Goal: Task Accomplishment & Management: Manage account settings

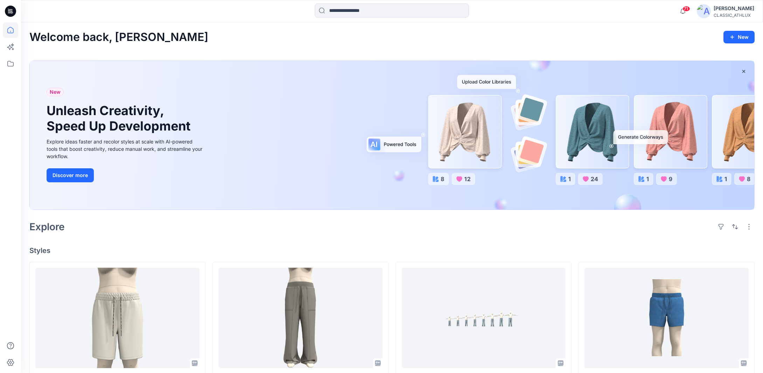
scroll to position [175, 0]
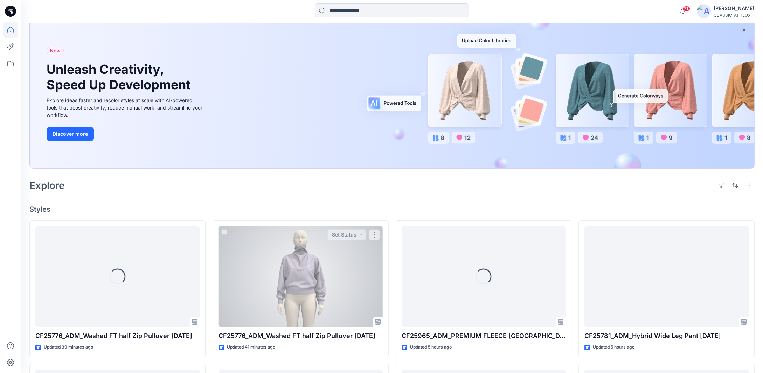
scroll to position [105, 0]
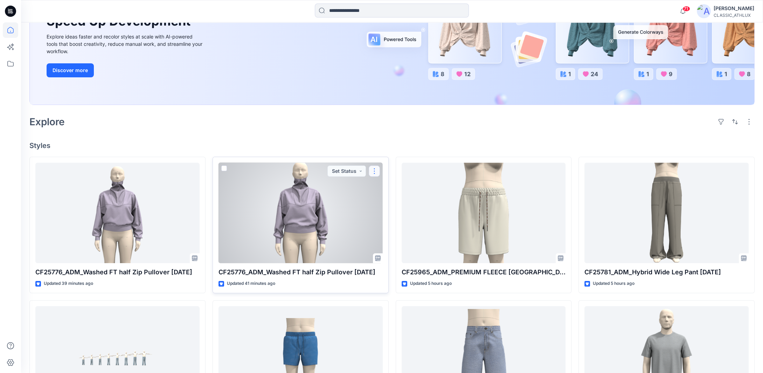
click at [375, 171] on button "button" at bounding box center [374, 171] width 11 height 11
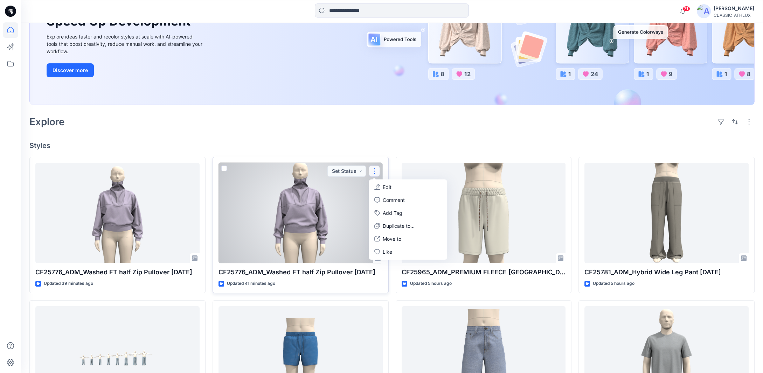
click at [402, 186] on button "Edit" at bounding box center [408, 187] width 76 height 13
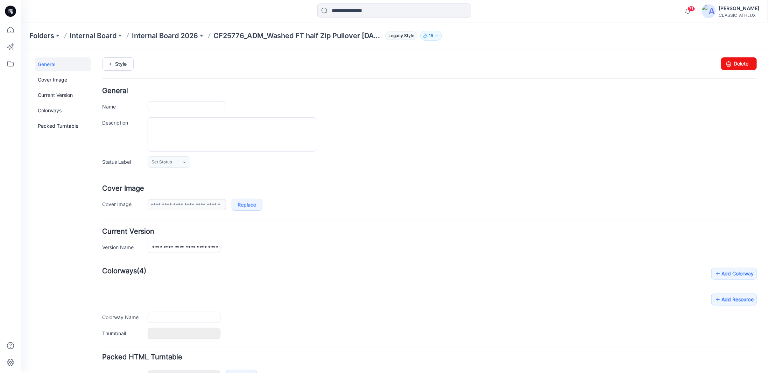
type input "**********"
type input "********"
type input "**********"
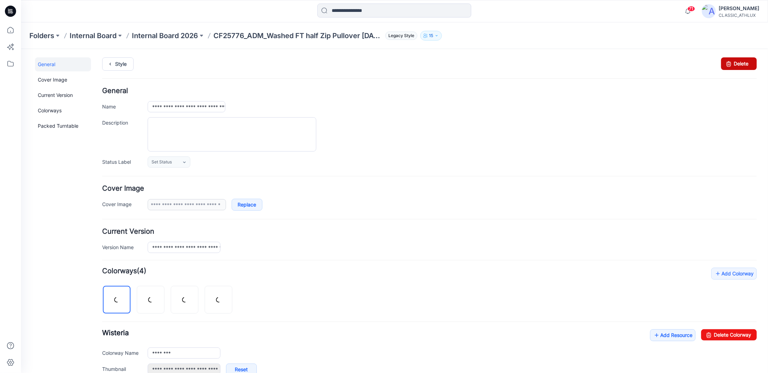
drag, startPoint x: 738, startPoint y: 63, endPoint x: 439, endPoint y: 78, distance: 299.4
click at [738, 63] on link "Delete" at bounding box center [739, 63] width 36 height 13
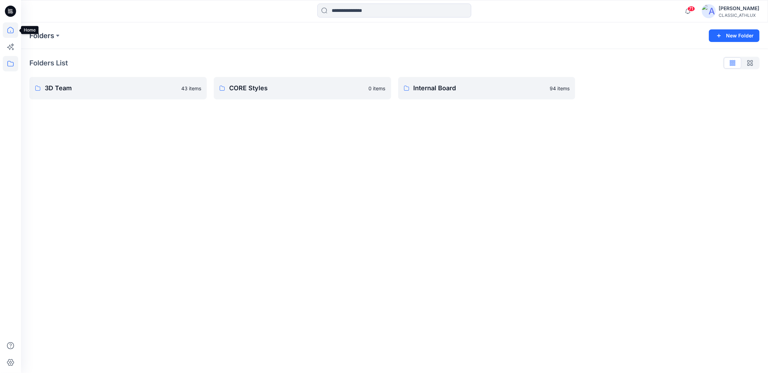
drag, startPoint x: 10, startPoint y: 33, endPoint x: 17, endPoint y: 32, distance: 6.7
click at [10, 33] on icon at bounding box center [10, 30] width 6 height 6
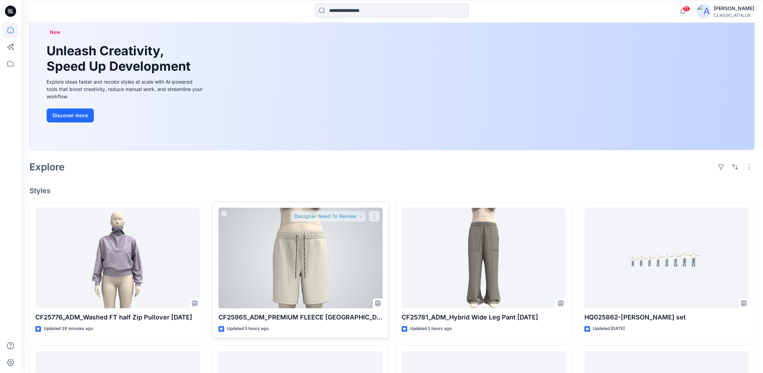
scroll to position [70, 0]
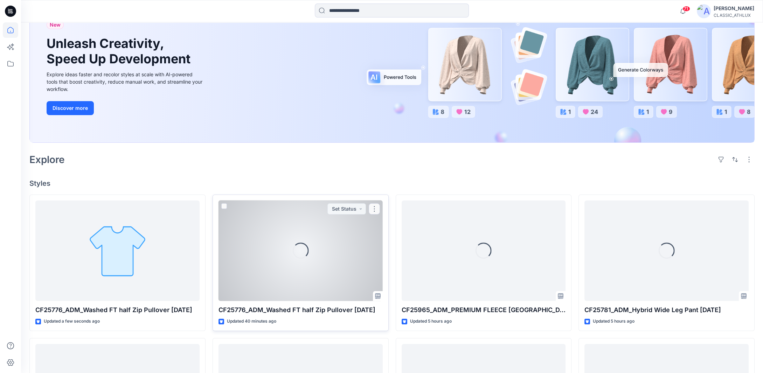
scroll to position [70, 0]
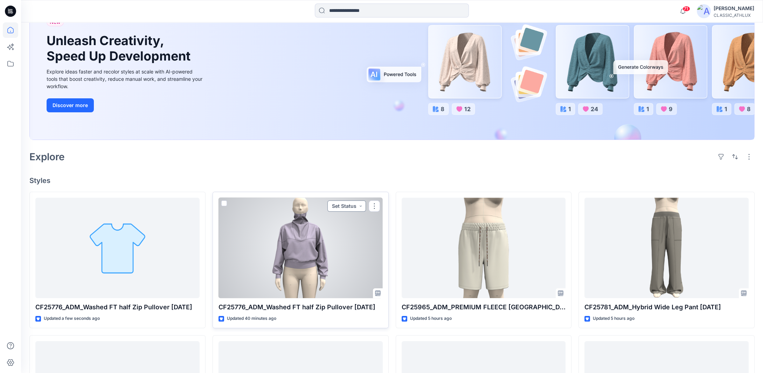
click at [356, 204] on button "Set Status" at bounding box center [346, 206] width 39 height 11
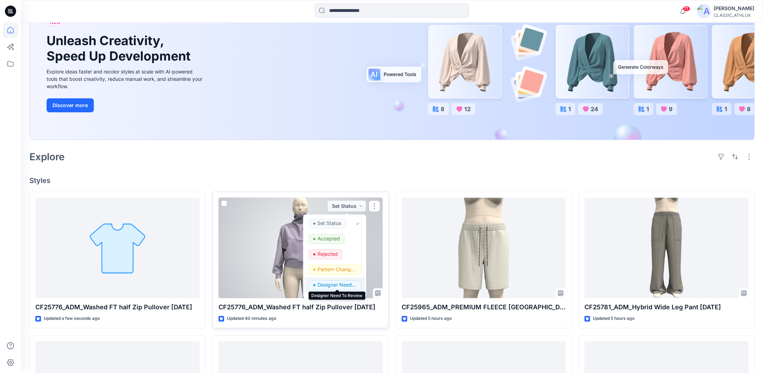
click at [342, 284] on p "Designer Need To Review" at bounding box center [336, 284] width 39 height 9
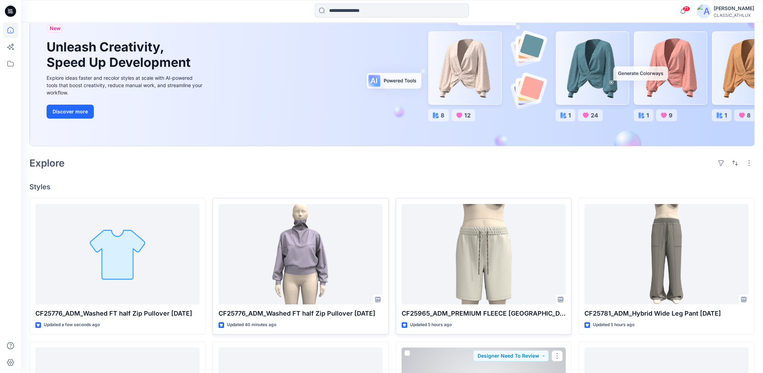
scroll to position [35, 0]
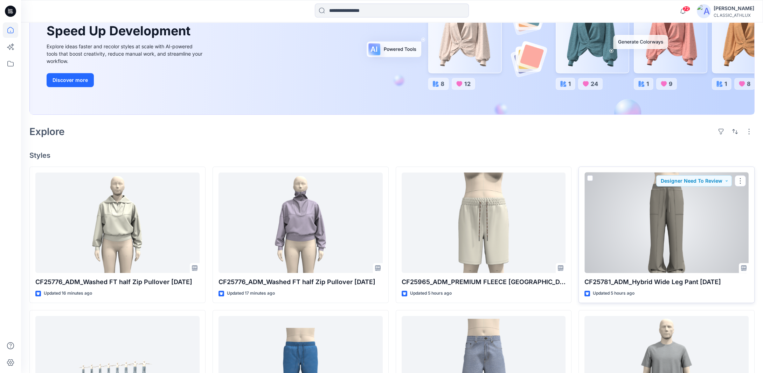
scroll to position [105, 0]
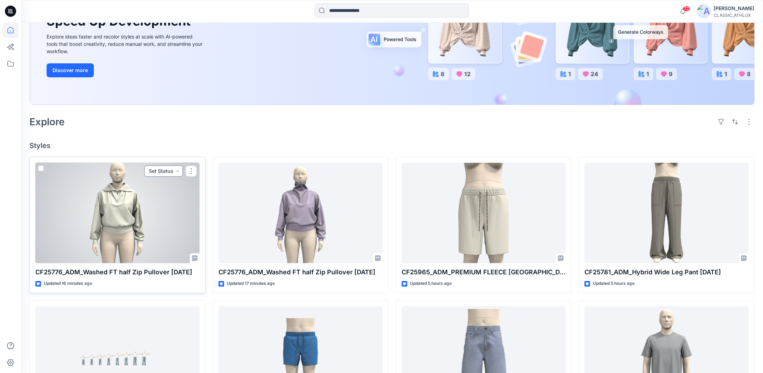
click at [167, 169] on button "Set Status" at bounding box center [163, 171] width 39 height 11
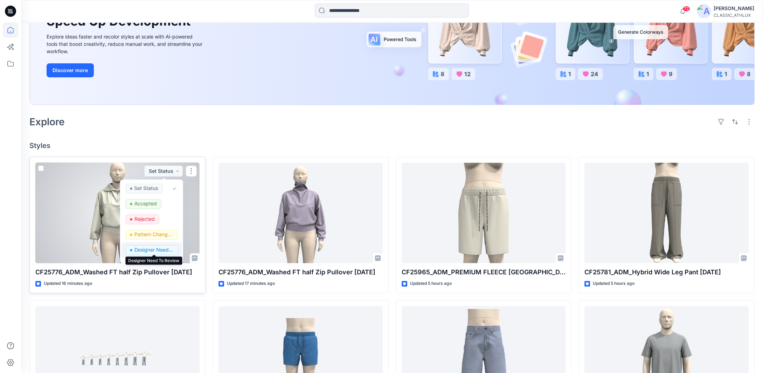
click at [160, 248] on p "Designer Need To Review" at bounding box center [153, 249] width 39 height 9
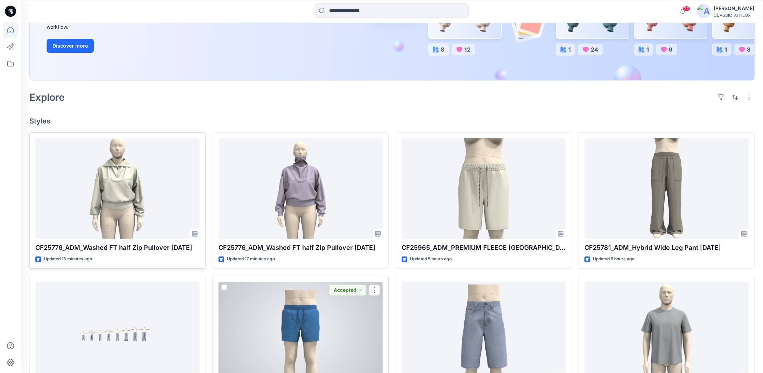
scroll to position [140, 0]
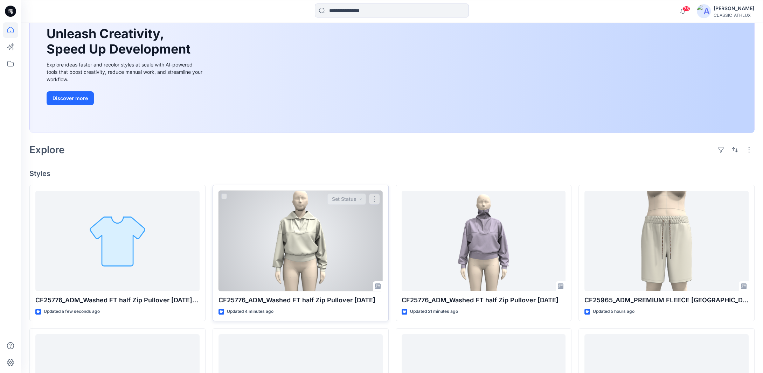
scroll to position [140, 0]
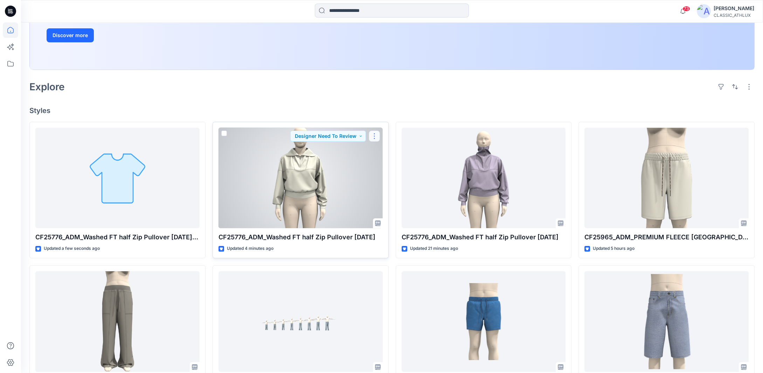
click at [376, 138] on button "button" at bounding box center [374, 136] width 11 height 11
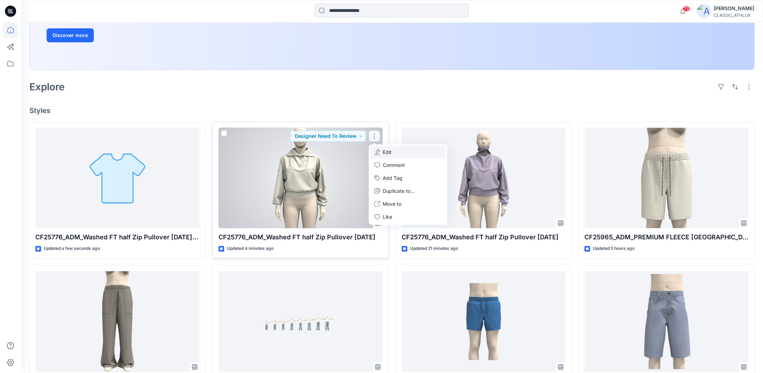
click at [389, 155] on p "Edit" at bounding box center [387, 151] width 9 height 7
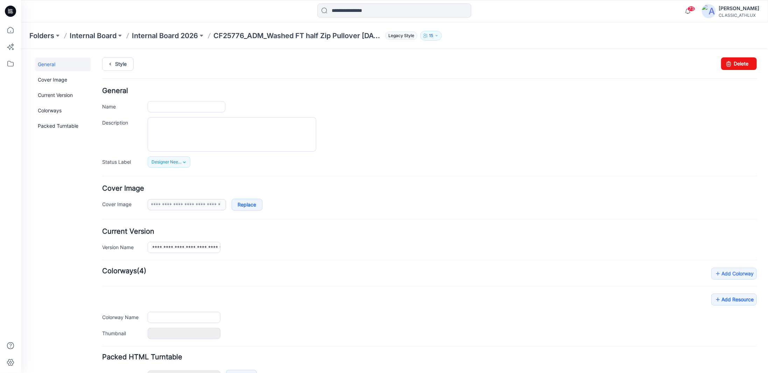
type input "**********"
type input "*********"
type input "**********"
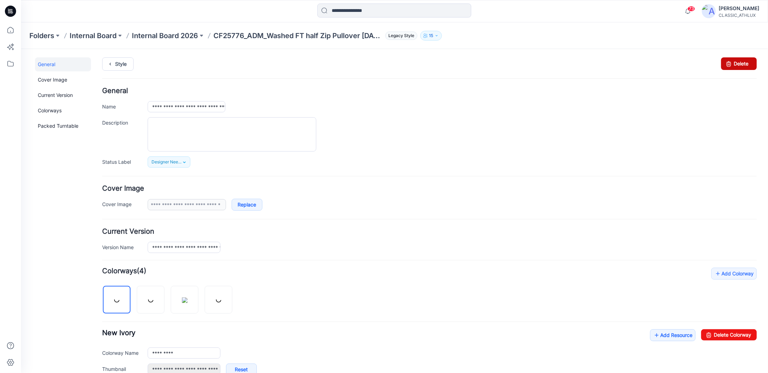
drag, startPoint x: 727, startPoint y: 62, endPoint x: 437, endPoint y: 81, distance: 290.5
click at [727, 62] on icon at bounding box center [729, 63] width 10 height 13
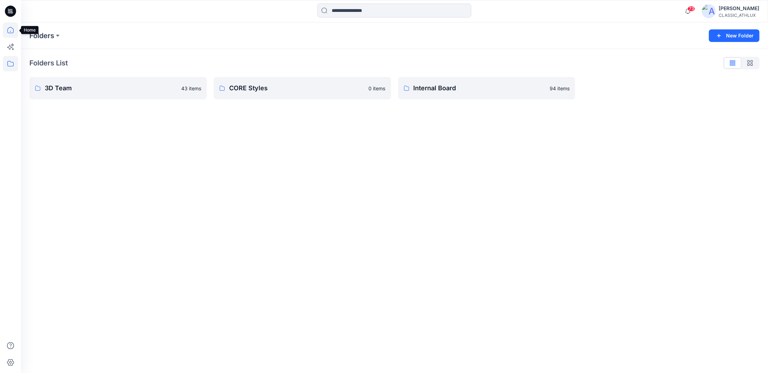
click at [12, 31] on icon at bounding box center [10, 29] width 15 height 15
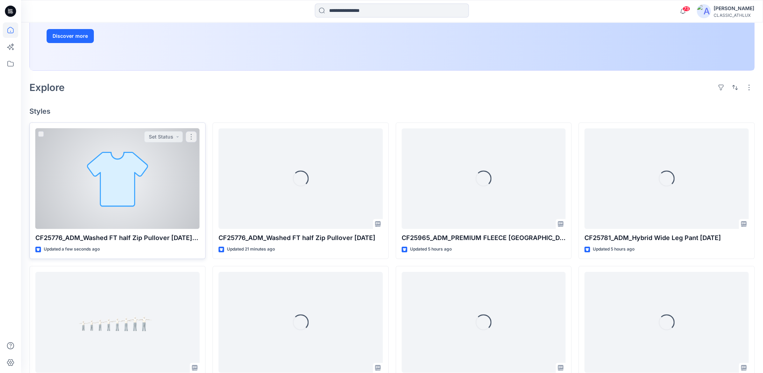
scroll to position [140, 0]
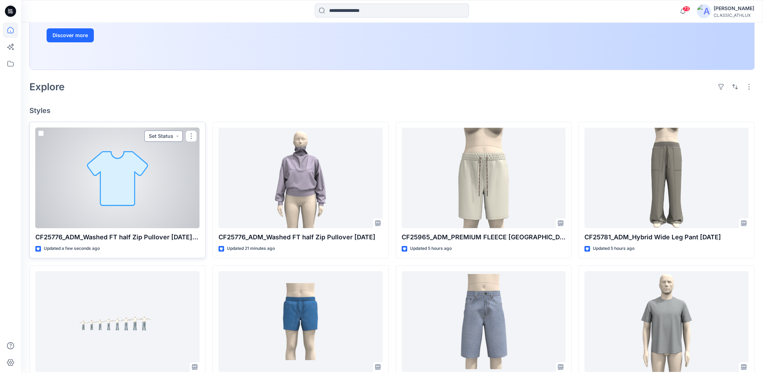
click at [175, 139] on button "Set Status" at bounding box center [163, 136] width 39 height 11
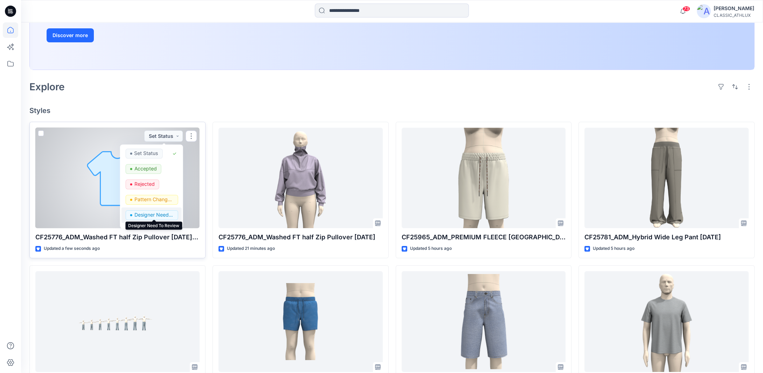
click at [161, 212] on p "Designer Need To Review" at bounding box center [153, 214] width 39 height 9
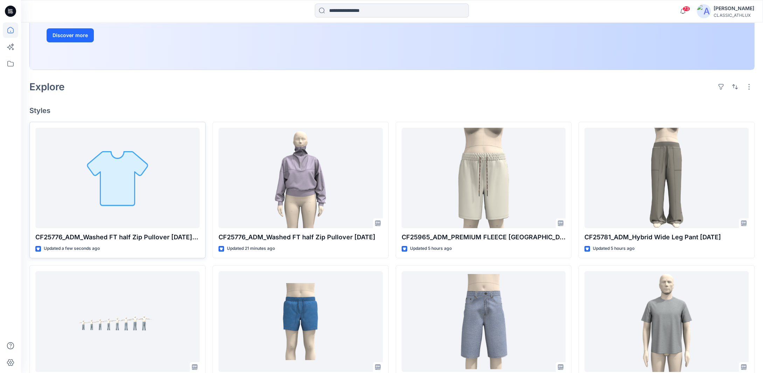
click at [145, 86] on div "Explore" at bounding box center [391, 86] width 725 height 17
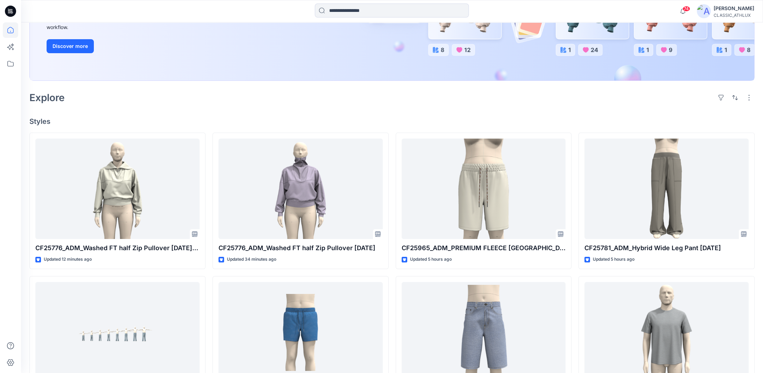
scroll to position [140, 0]
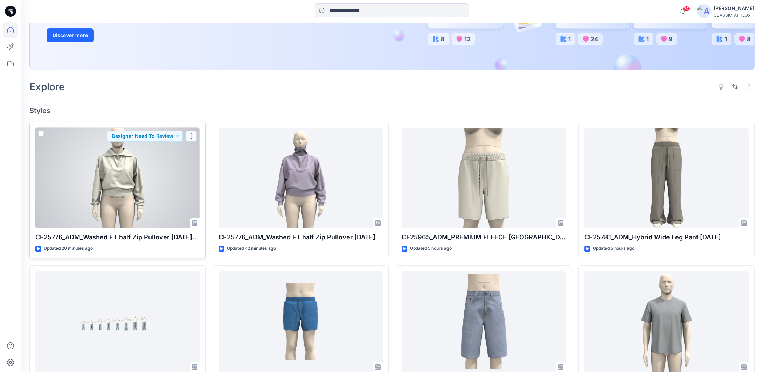
click at [190, 139] on button "button" at bounding box center [191, 136] width 11 height 11
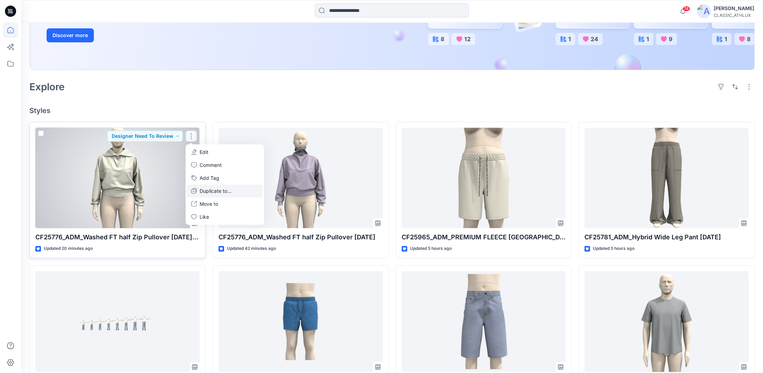
click at [203, 190] on p "Duplicate to..." at bounding box center [216, 190] width 32 height 7
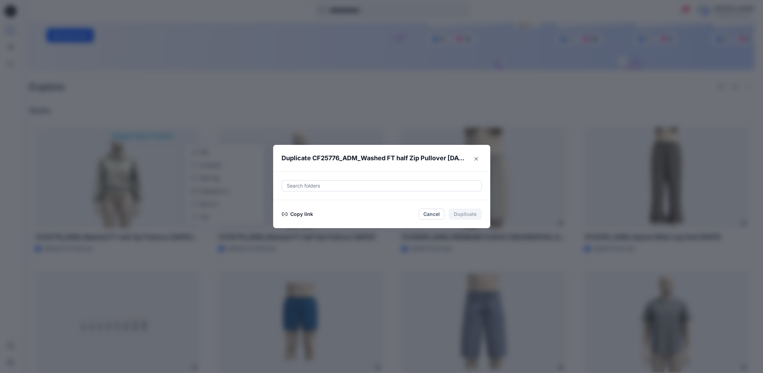
click at [309, 215] on button "Copy link" at bounding box center [297, 214] width 32 height 8
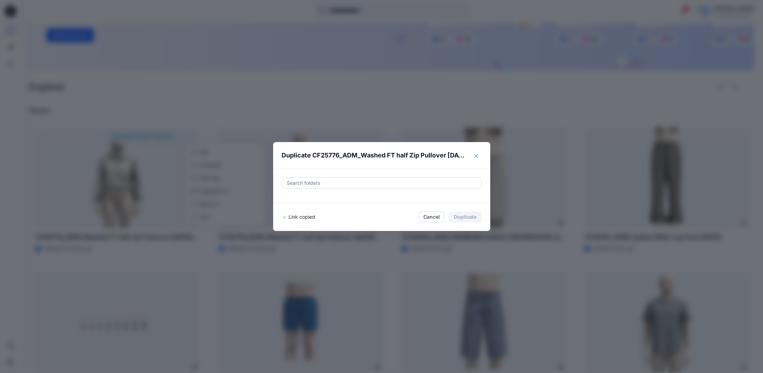
click at [478, 157] on icon "Close" at bounding box center [476, 156] width 4 height 4
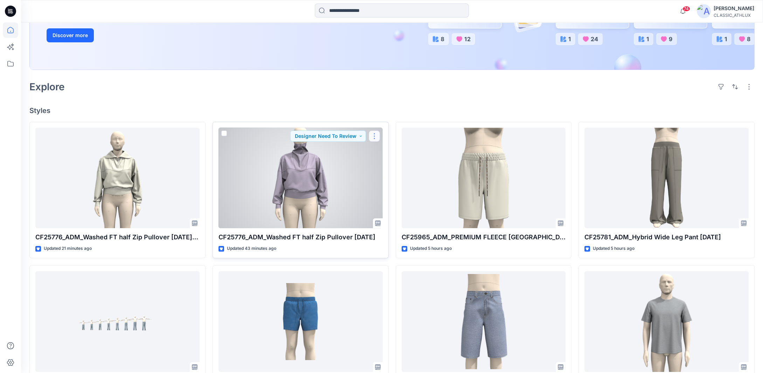
click at [372, 137] on button "button" at bounding box center [374, 136] width 11 height 11
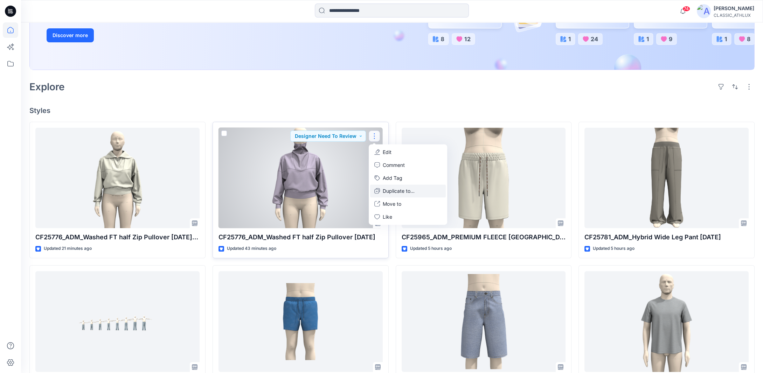
click at [390, 188] on p "Duplicate to..." at bounding box center [399, 190] width 32 height 7
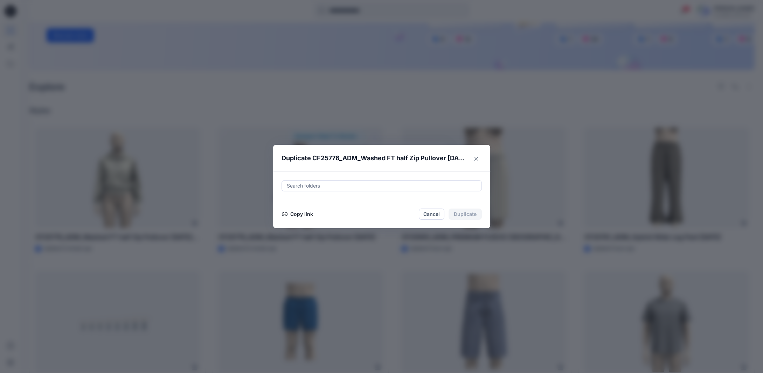
click at [310, 214] on button "Copy link" at bounding box center [297, 214] width 32 height 8
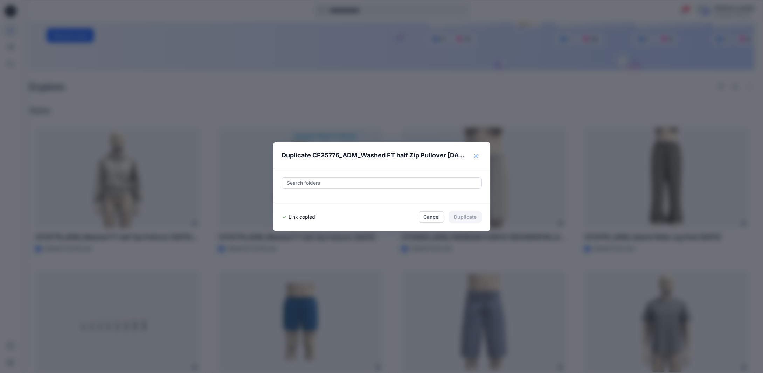
click at [478, 158] on icon "Close" at bounding box center [476, 156] width 4 height 4
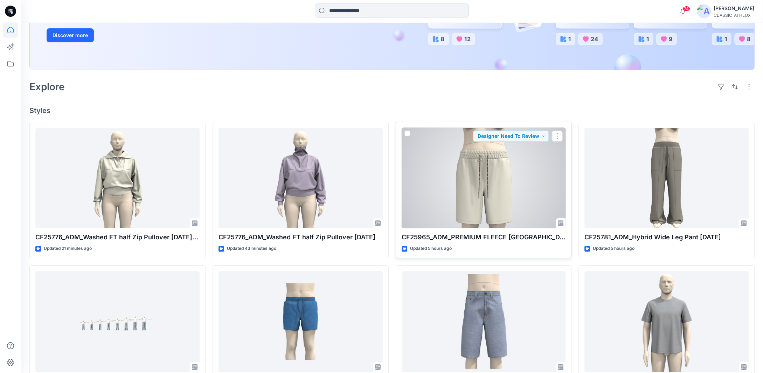
click at [499, 187] on div at bounding box center [484, 178] width 164 height 101
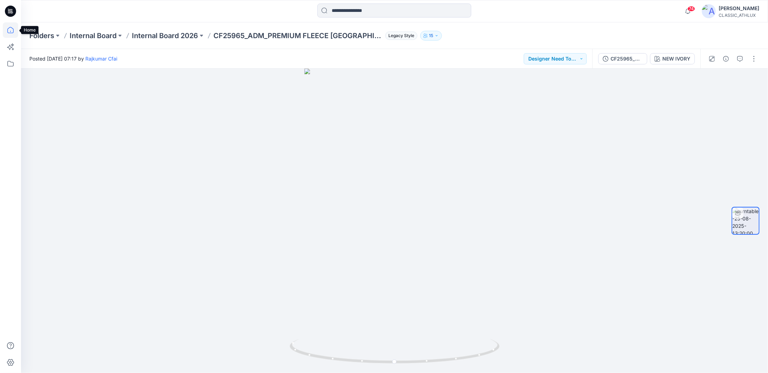
click at [12, 30] on icon at bounding box center [10, 29] width 15 height 15
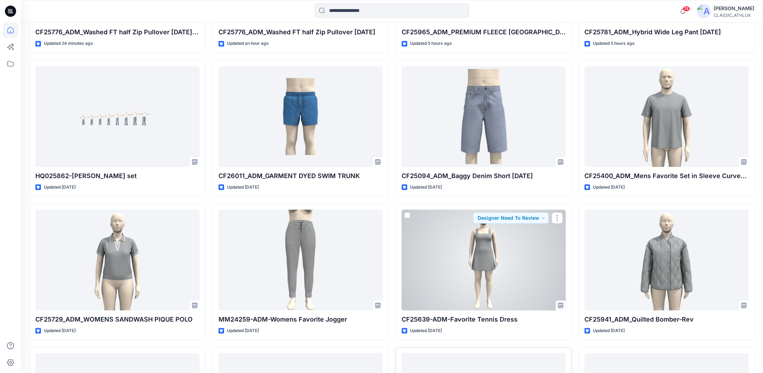
scroll to position [450, 0]
